Goal: Task Accomplishment & Management: Complete application form

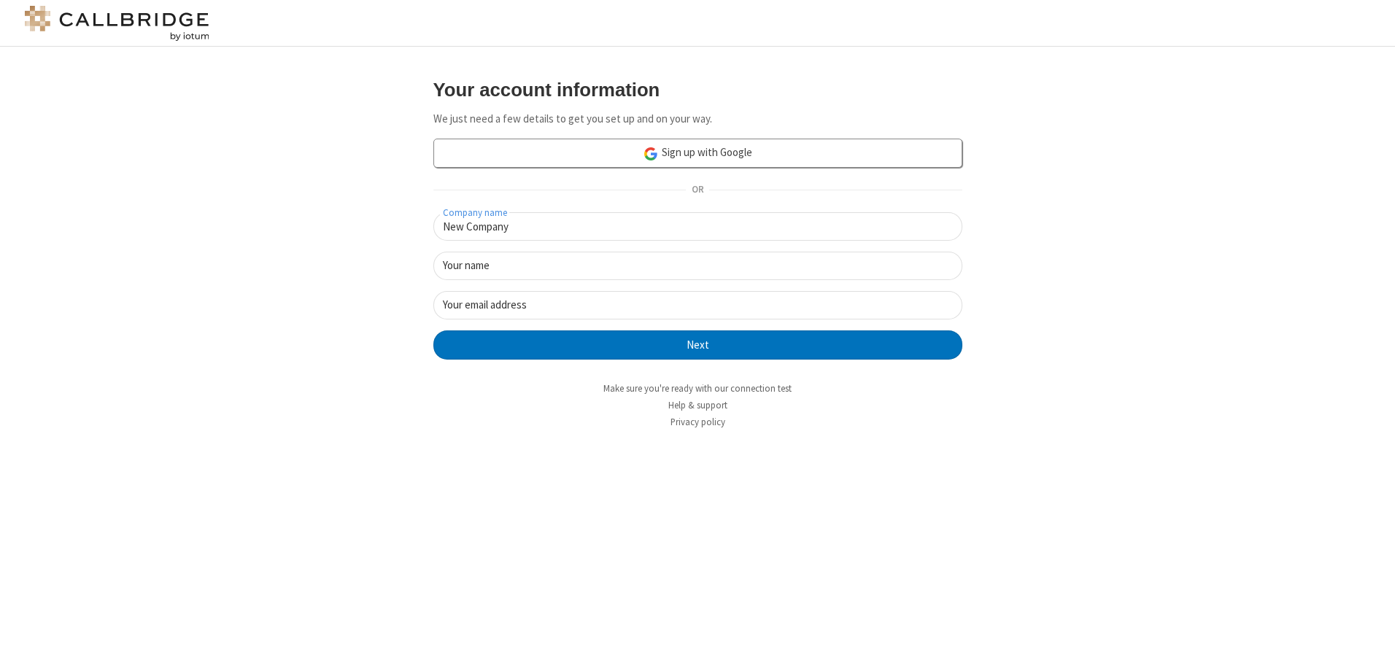
type input "New Company"
type input "New User"
type input "[EMAIL_ADDRESS][DOMAIN_NAME]"
click button "Next" at bounding box center [697, 344] width 529 height 29
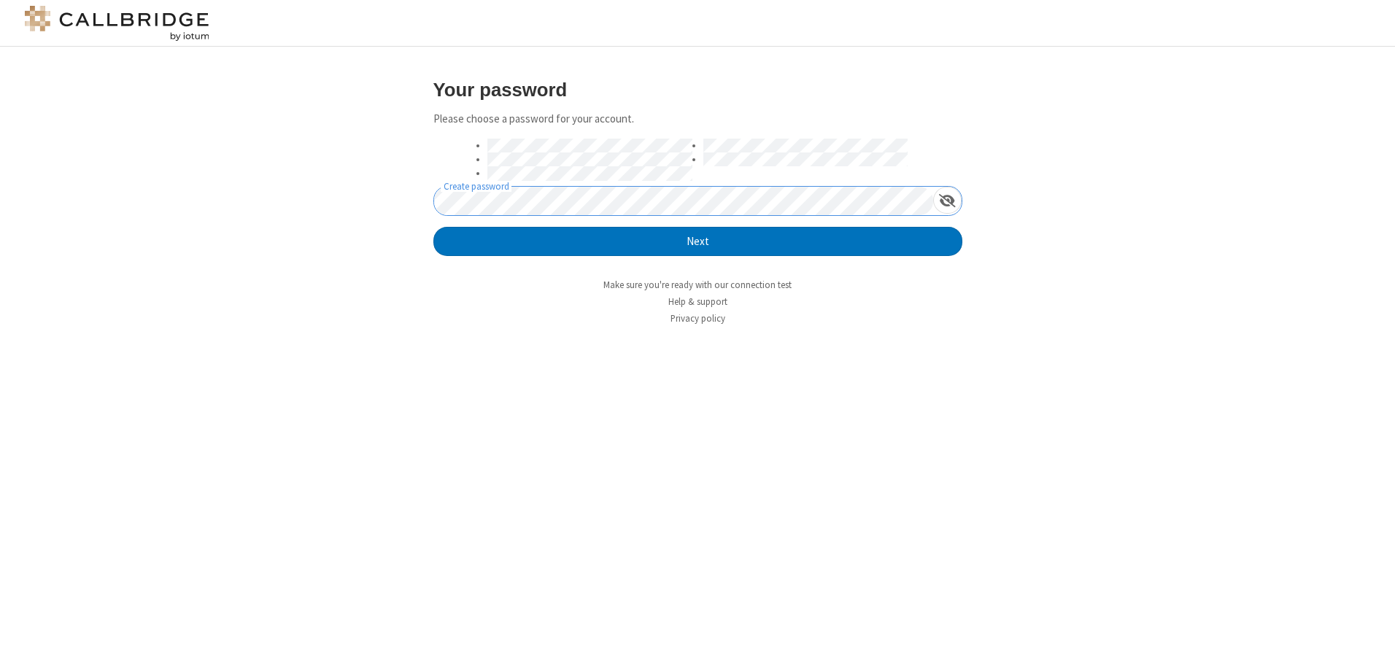
click button "Next" at bounding box center [697, 241] width 529 height 29
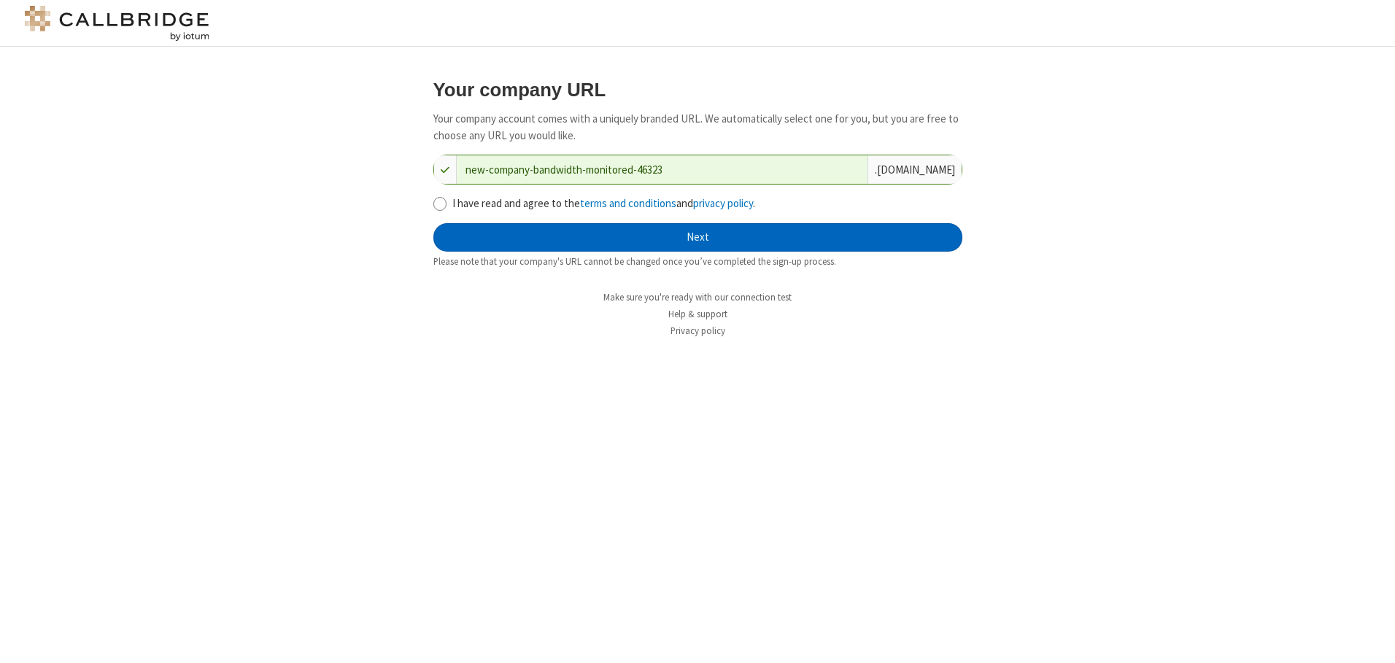
click at [697, 237] on button "Next" at bounding box center [697, 237] width 529 height 29
